Goal: Task Accomplishment & Management: Manage account settings

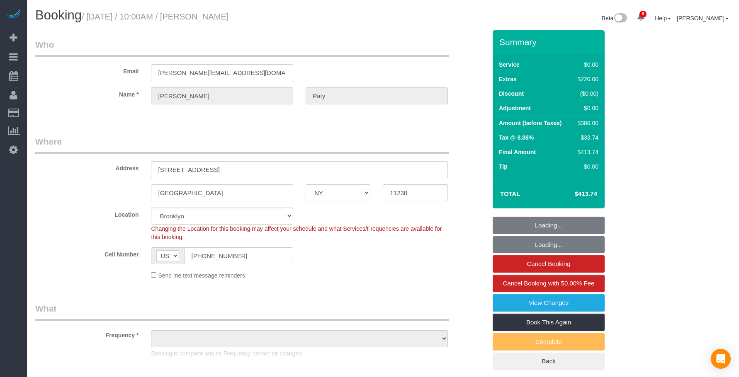
select select "NY"
select select "number:89"
select select "number:90"
select select "number:15"
select select "number:5"
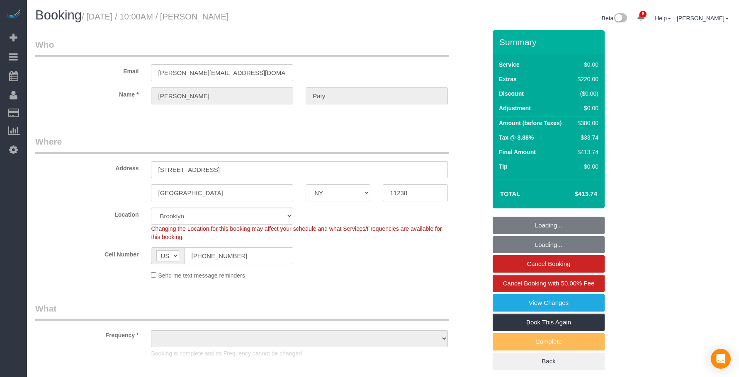
select select "spot6"
select select "object:1418"
select select "1"
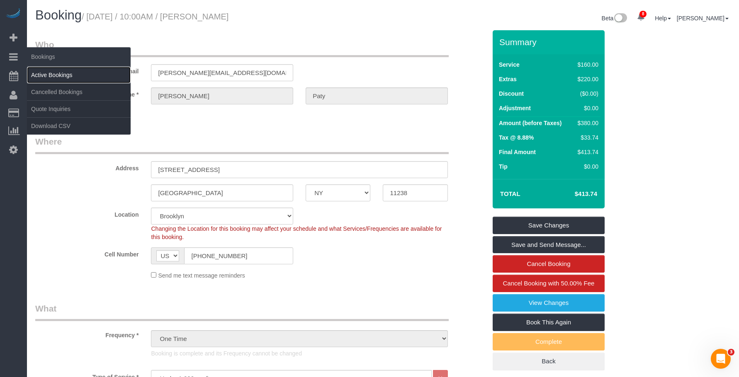
click at [60, 75] on link "Active Bookings" at bounding box center [79, 75] width 104 height 17
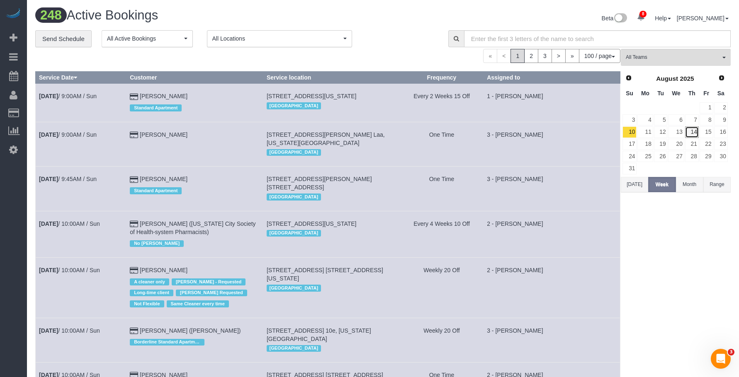
click at [695, 134] on link "14" at bounding box center [692, 131] width 14 height 11
